Goal: Navigation & Orientation: Go to known website

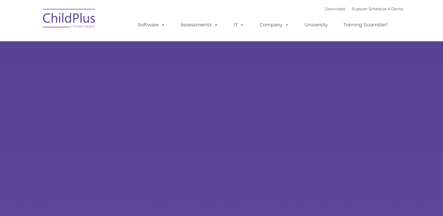
select select "MEDIUM"
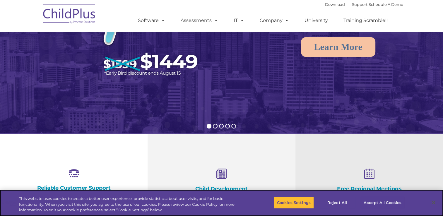
scroll to position [98, 0]
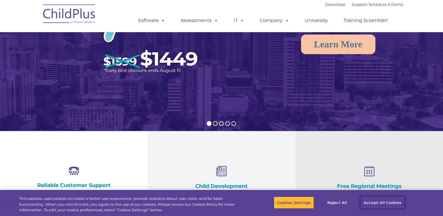
click at [384, 199] on button "Accept All Cookies" at bounding box center [382, 202] width 44 height 12
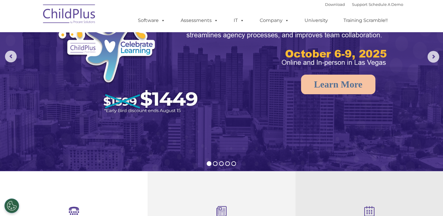
scroll to position [0, 0]
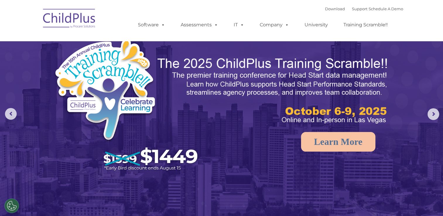
click at [76, 12] on img at bounding box center [69, 19] width 59 height 29
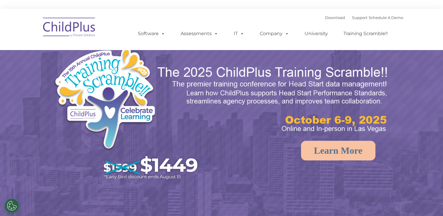
select select "MEDIUM"
